Goal: Task Accomplishment & Management: Use online tool/utility

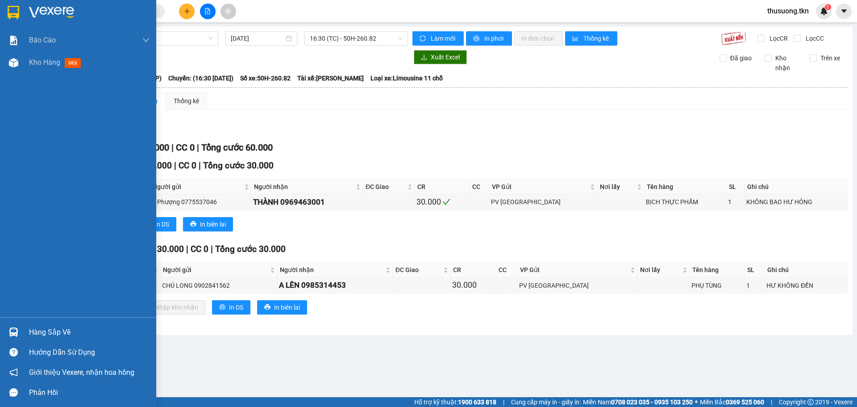
click at [25, 335] on div "Hàng sắp về" at bounding box center [78, 332] width 156 height 20
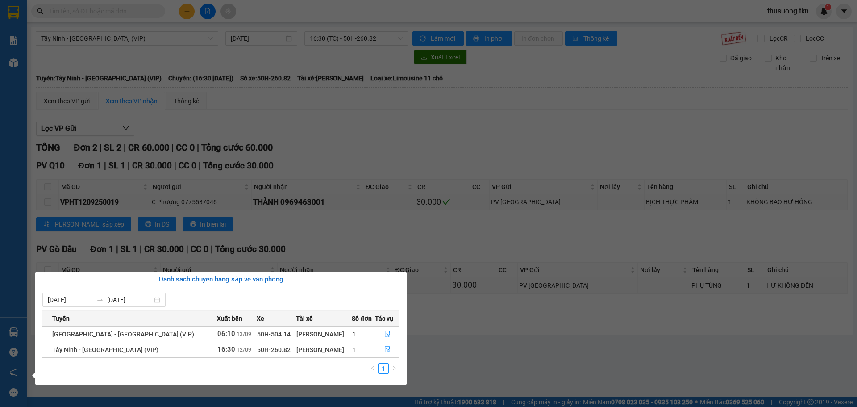
click at [387, 262] on section "Kết quả tìm kiếm ( 0 ) Bộ lọc No Data thusuong.tkn 1 Báo cáo Mẫu 1: Báo cáo dòn…" at bounding box center [428, 203] width 857 height 407
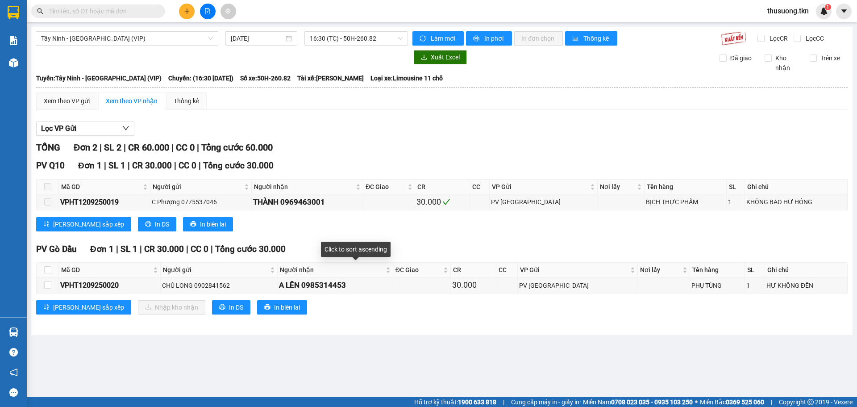
click at [364, 241] on div "TỔNG Đơn 2 | SL 2 | CR 60.000 | CC 0 | Tổng cước 60.000 PV Q10 Đơn 1 | SL 1 | C…" at bounding box center [442, 233] width 812 height 185
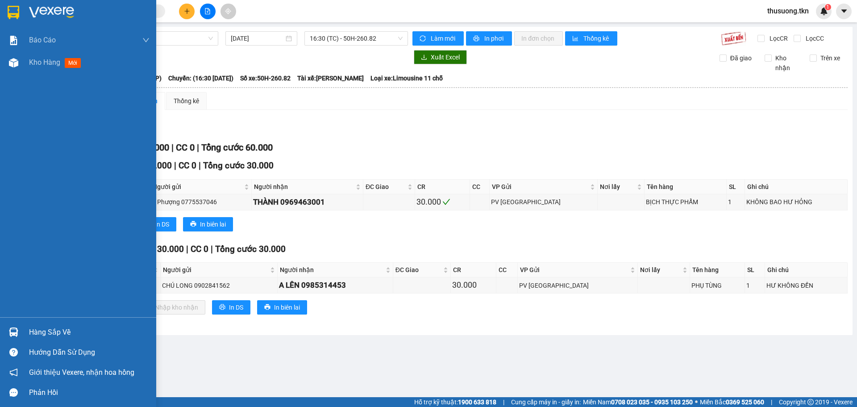
click at [4, 334] on div "Hàng sắp về" at bounding box center [78, 332] width 156 height 20
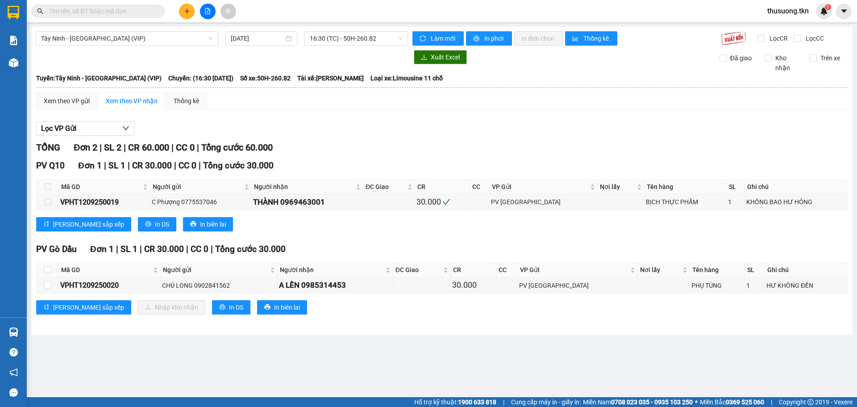
click at [375, 248] on section "Kết quả tìm kiếm ( 0 ) Bộ lọc No Data thusuong.tkn 1 Báo cáo Mẫu 1: Báo cáo dòn…" at bounding box center [428, 203] width 857 height 407
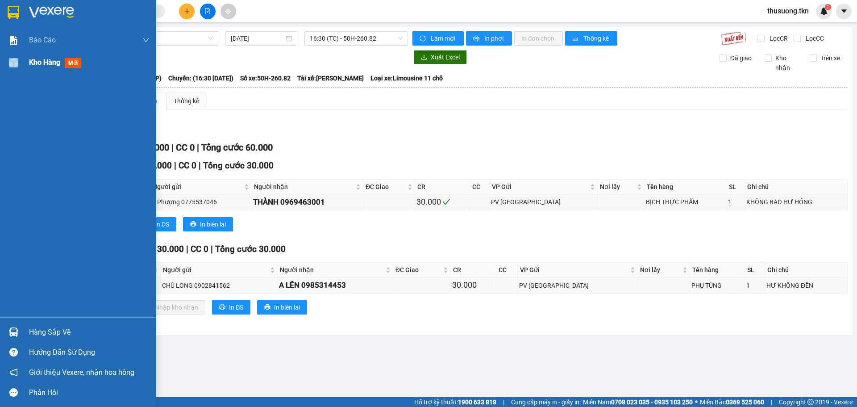
click at [28, 67] on div "Kho hàng mới" at bounding box center [78, 62] width 156 height 22
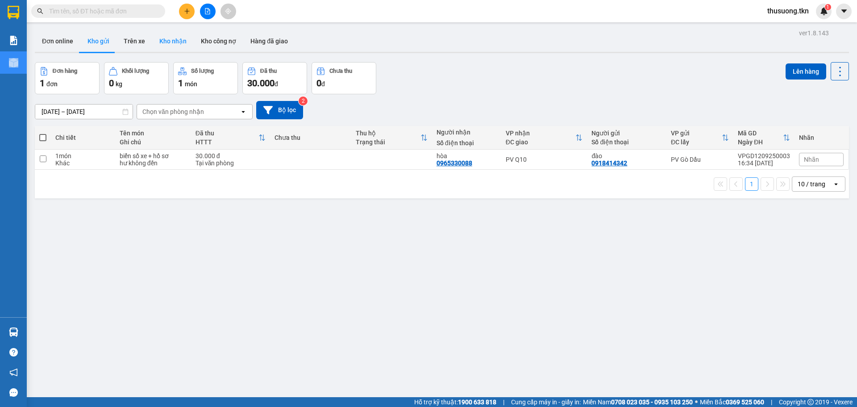
click at [158, 37] on button "Kho nhận" at bounding box center [173, 40] width 42 height 21
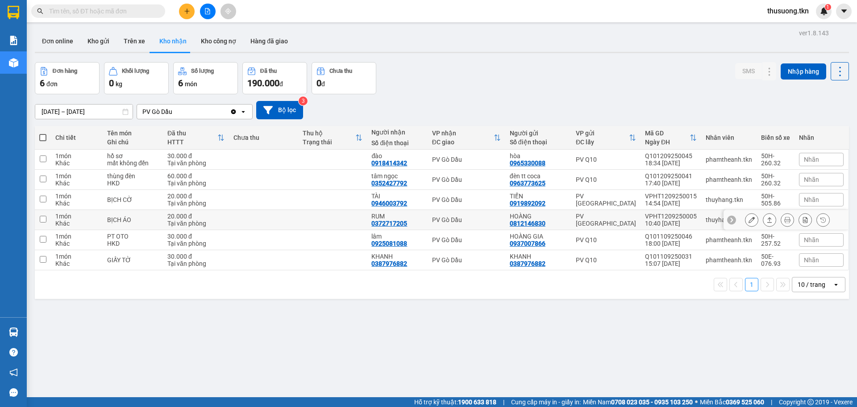
click at [766, 221] on icon at bounding box center [769, 220] width 6 height 6
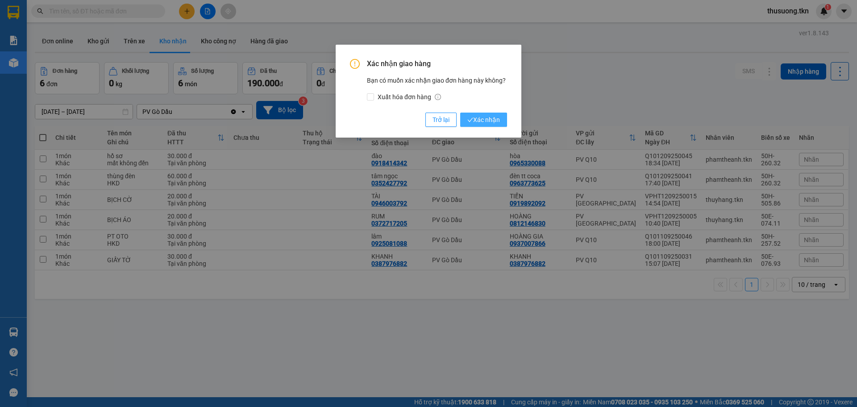
click at [497, 124] on span "Xác nhận" at bounding box center [483, 120] width 33 height 10
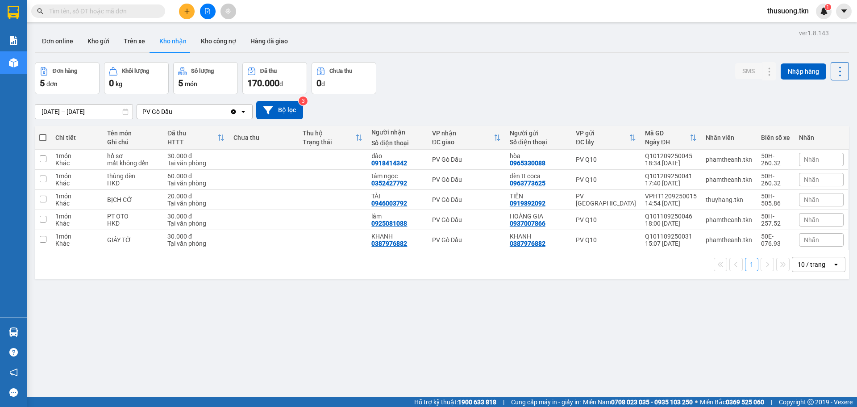
click at [395, 77] on div "Đơn hàng 5 đơn Khối lượng 0 kg Số lượng 5 món Đã thu 170.000 đ Chưa thu 0 đ SMS…" at bounding box center [442, 78] width 814 height 32
